Goal: Transaction & Acquisition: Purchase product/service

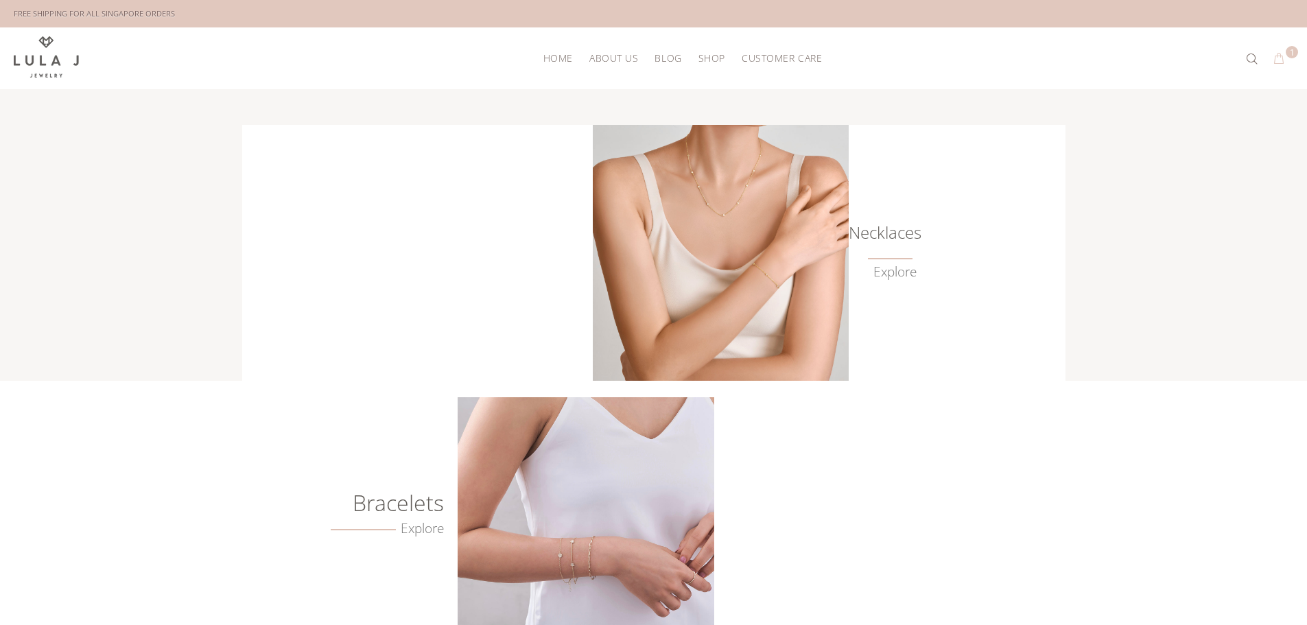
click at [1282, 57] on button "1" at bounding box center [1279, 59] width 25 height 22
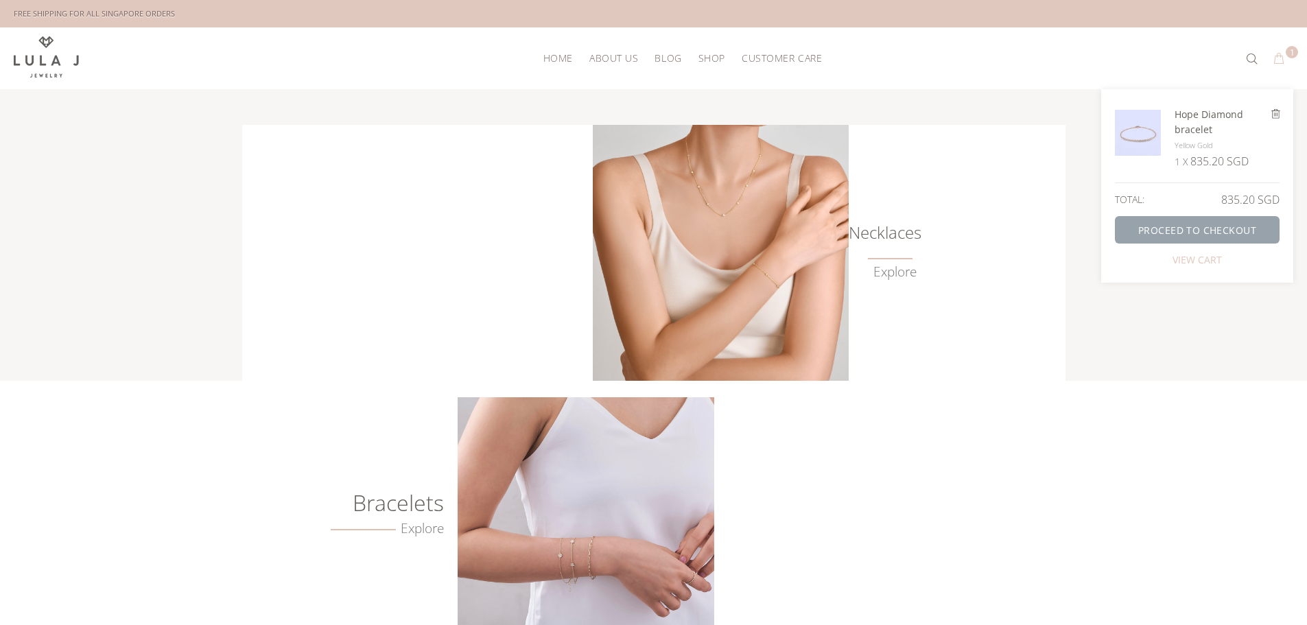
click at [1223, 228] on link "PROCEED TO CHECKOUT" at bounding box center [1197, 229] width 165 height 27
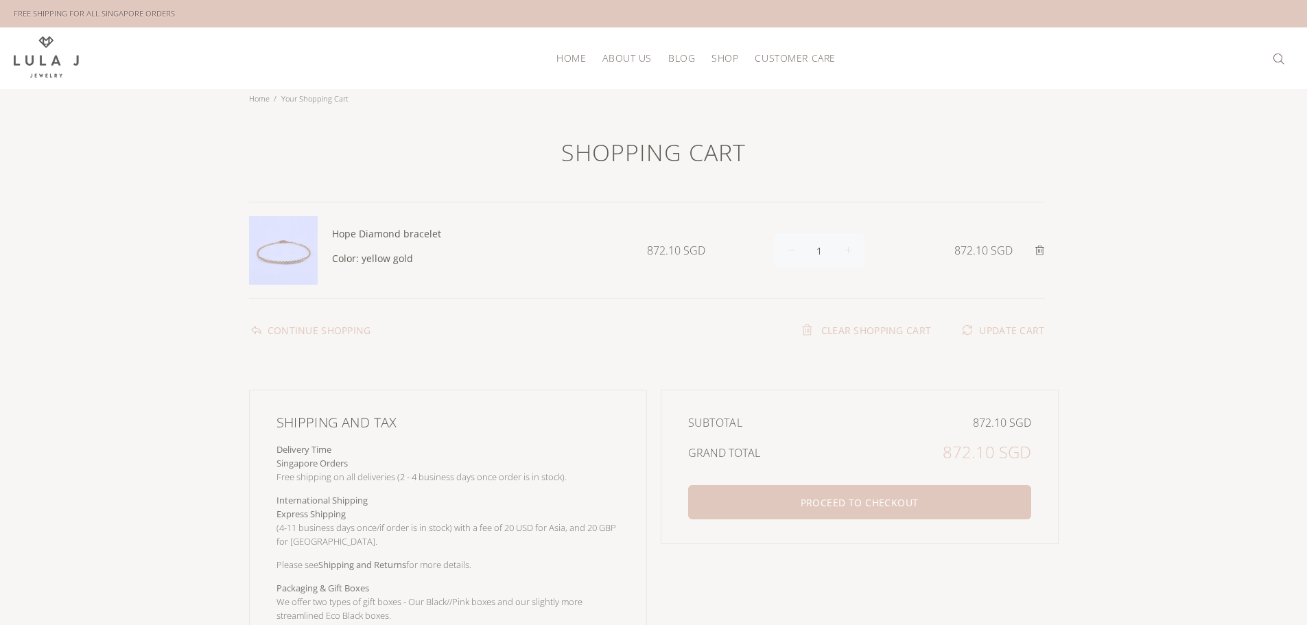
click at [721, 55] on span "SHOP" at bounding box center [725, 58] width 27 height 10
click at [731, 96] on span "New Arrivals" at bounding box center [738, 97] width 52 height 13
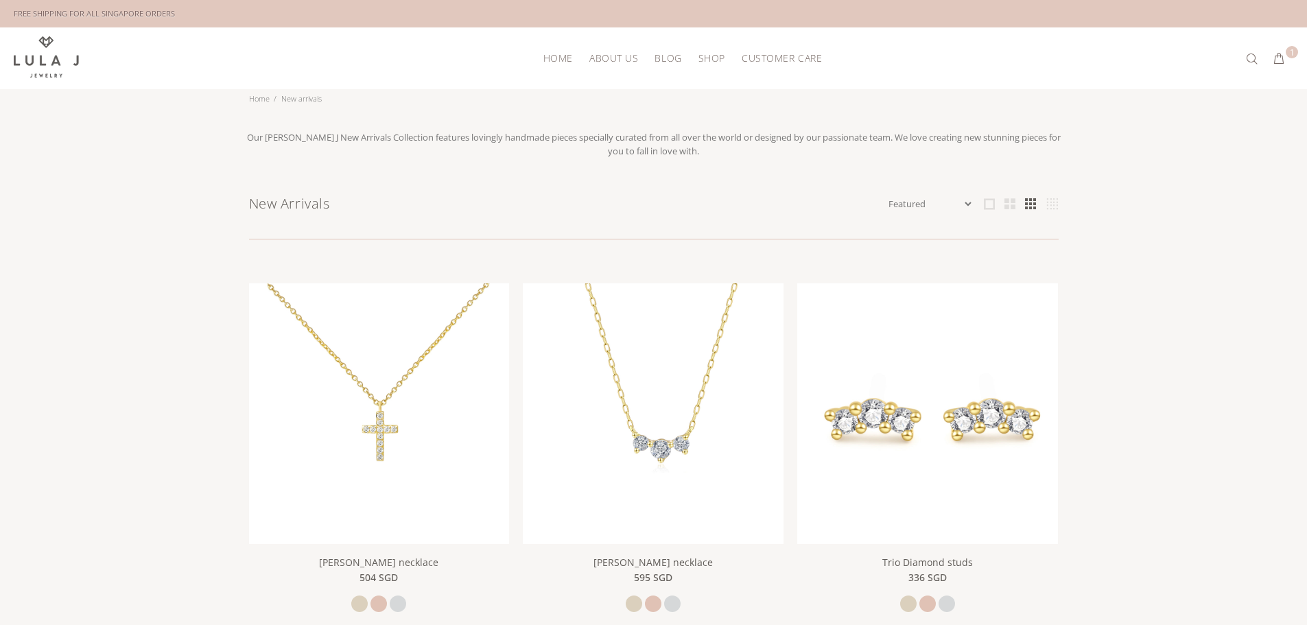
click at [707, 50] on link "SHOP" at bounding box center [711, 57] width 43 height 21
click at [715, 144] on span "Bracelets" at bounding box center [719, 147] width 40 height 13
